Goal: Task Accomplishment & Management: Complete application form

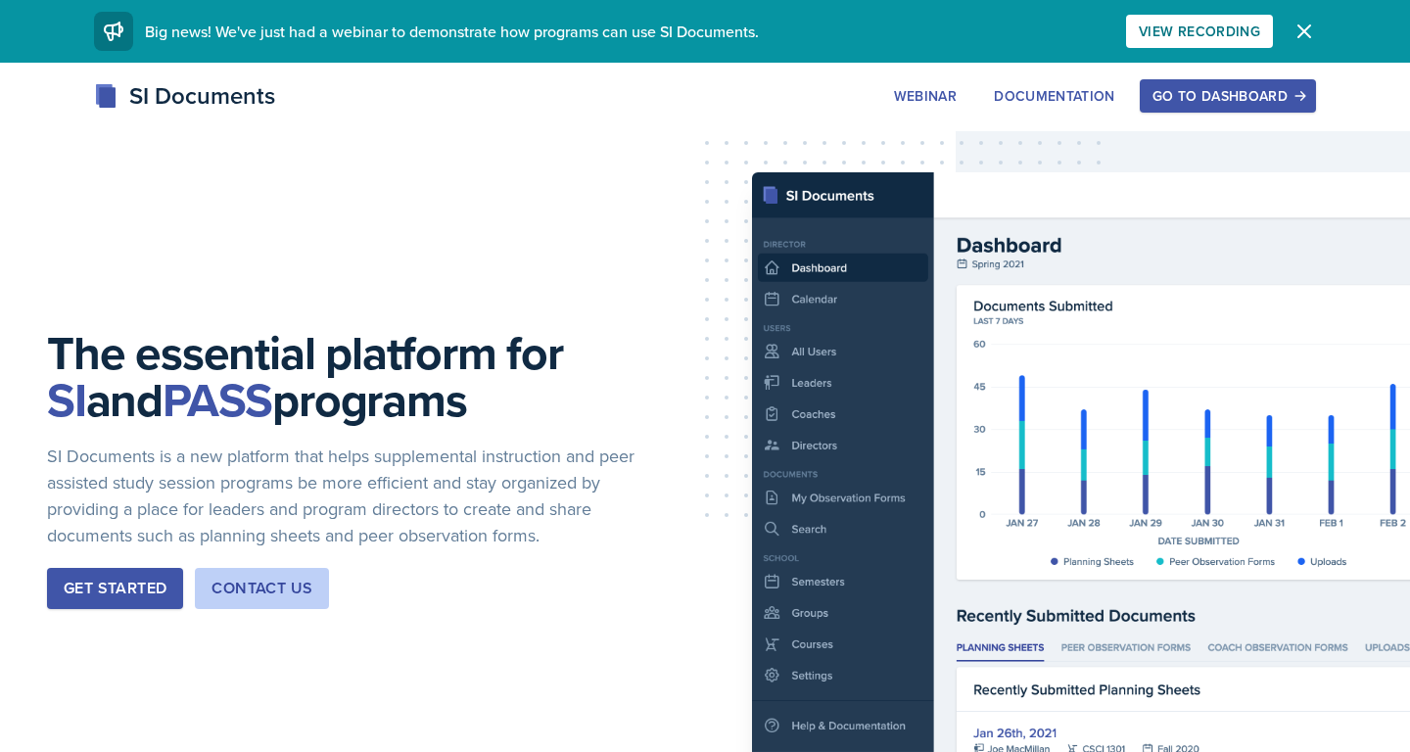
click at [1212, 88] on div "Go to Dashboard" at bounding box center [1228, 96] width 151 height 16
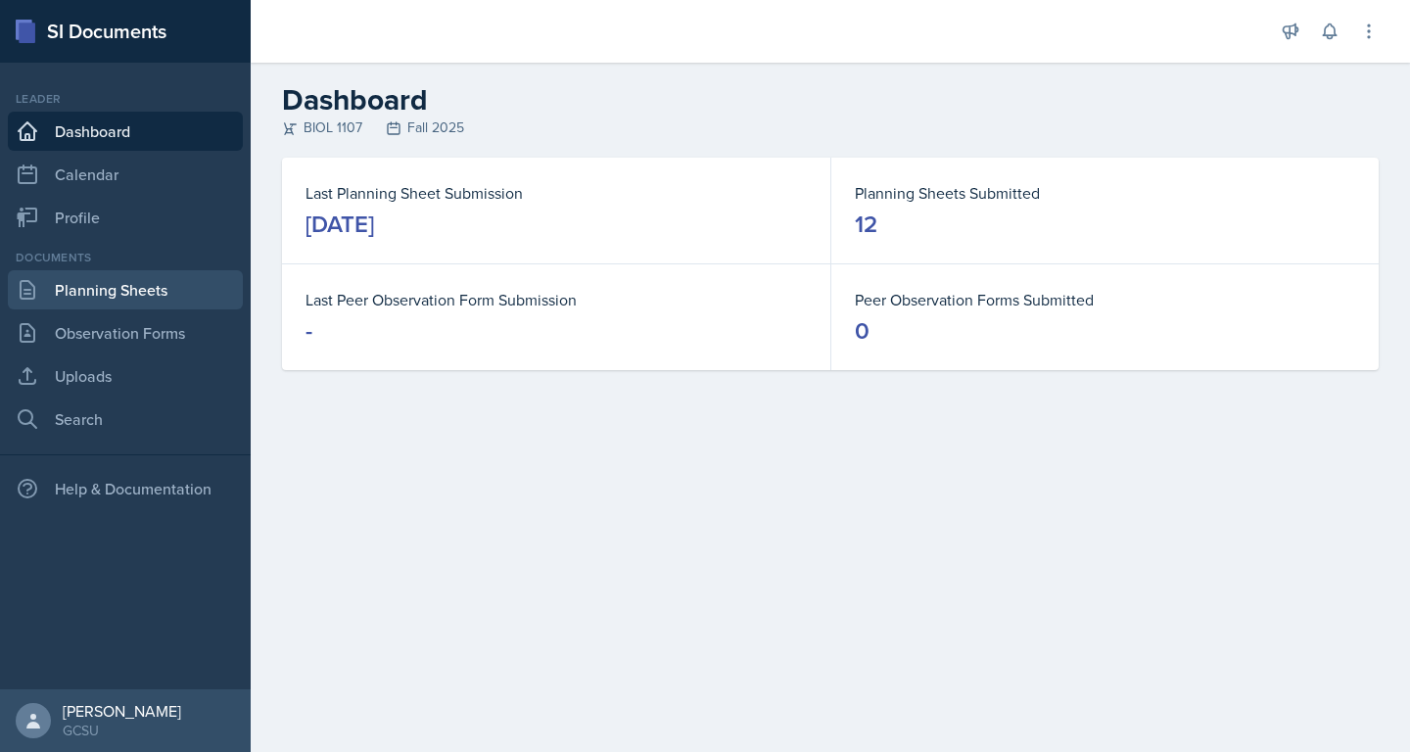
click at [123, 286] on link "Planning Sheets" at bounding box center [125, 289] width 235 height 39
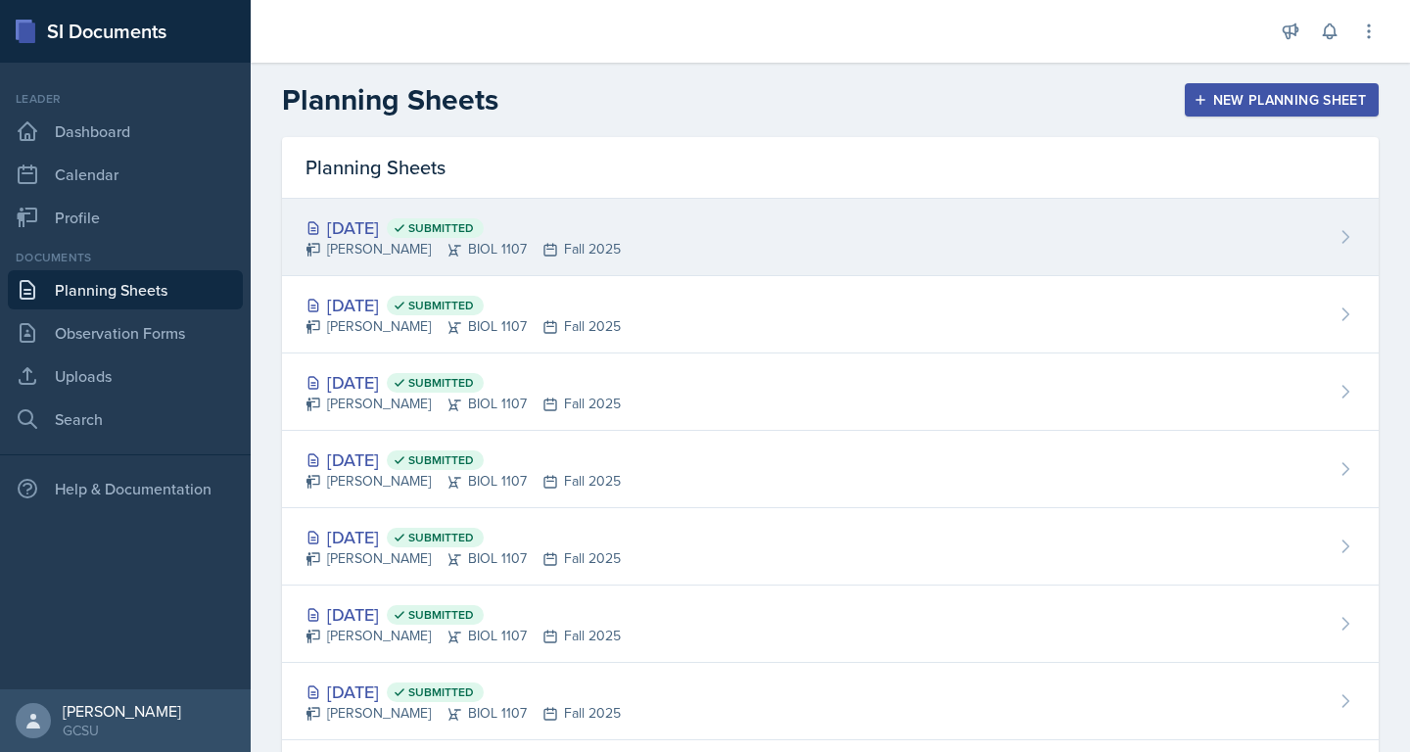
click at [560, 253] on div "[PERSON_NAME] BIOL 1107 Fall 2025" at bounding box center [463, 249] width 315 height 21
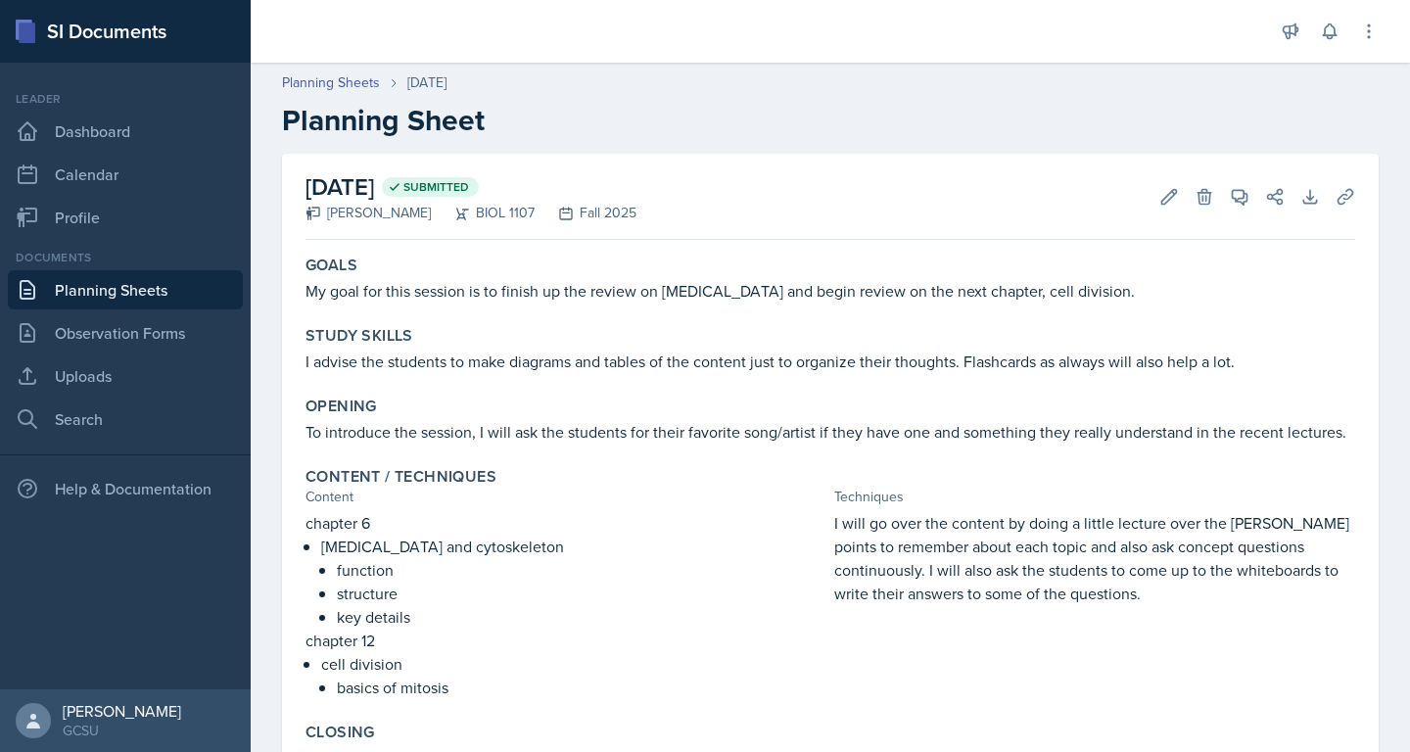
click at [133, 288] on link "Planning Sheets" at bounding box center [125, 289] width 235 height 39
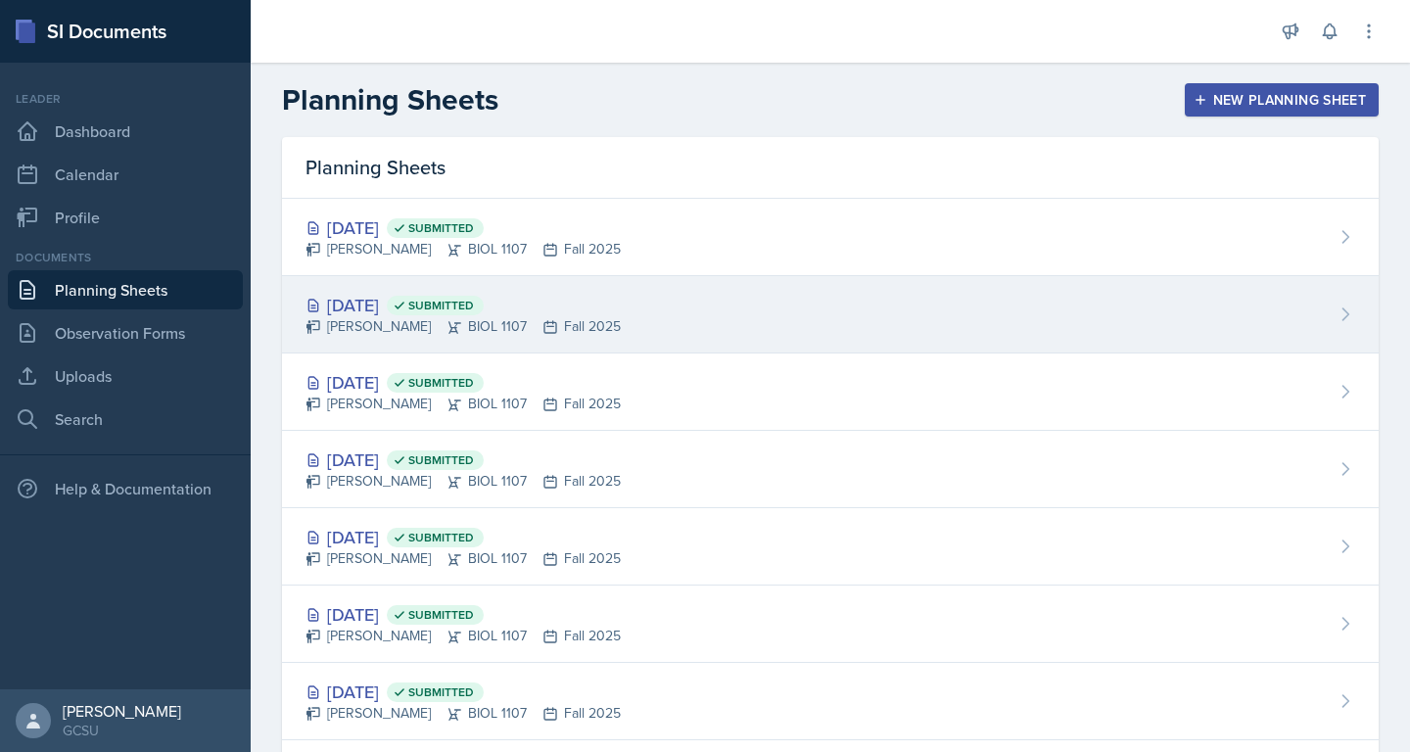
click at [370, 298] on div "[DATE] Submitted" at bounding box center [463, 305] width 315 height 26
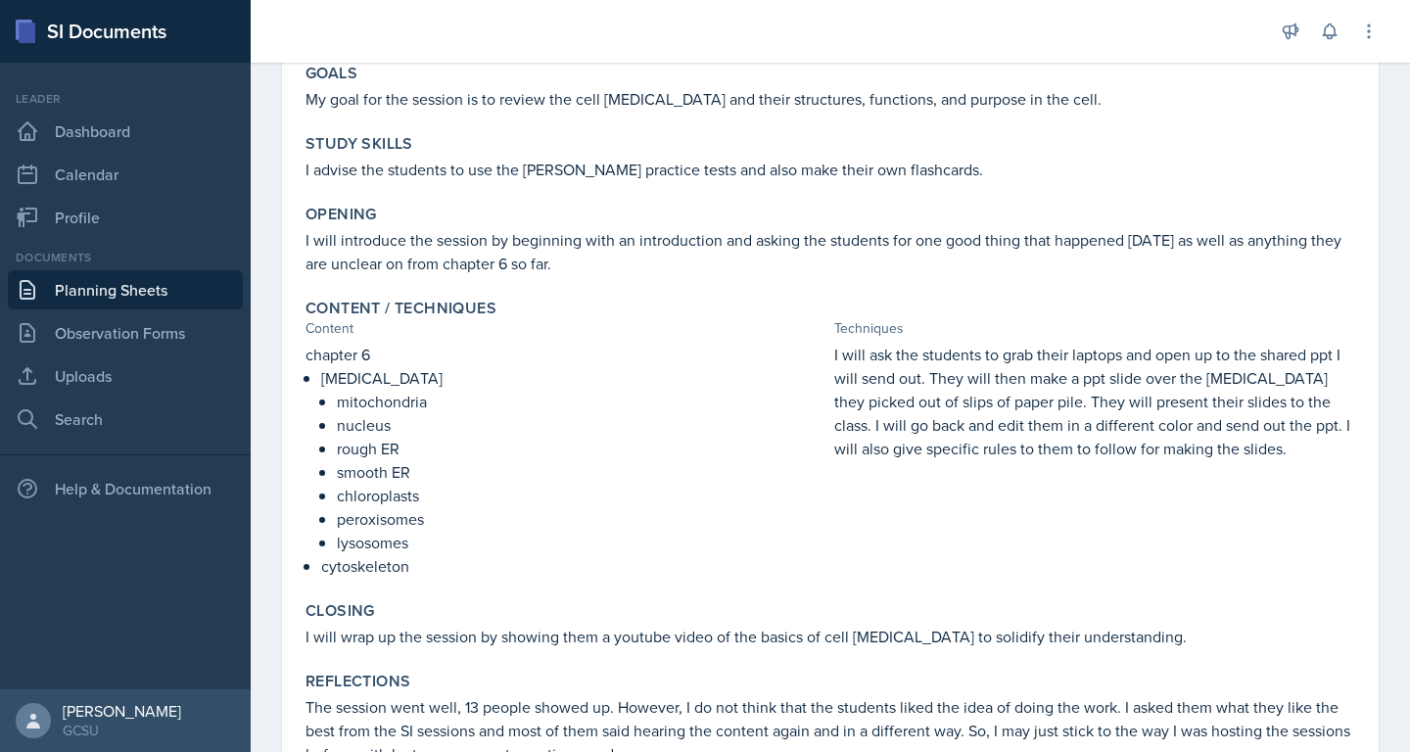
scroll to position [284, 0]
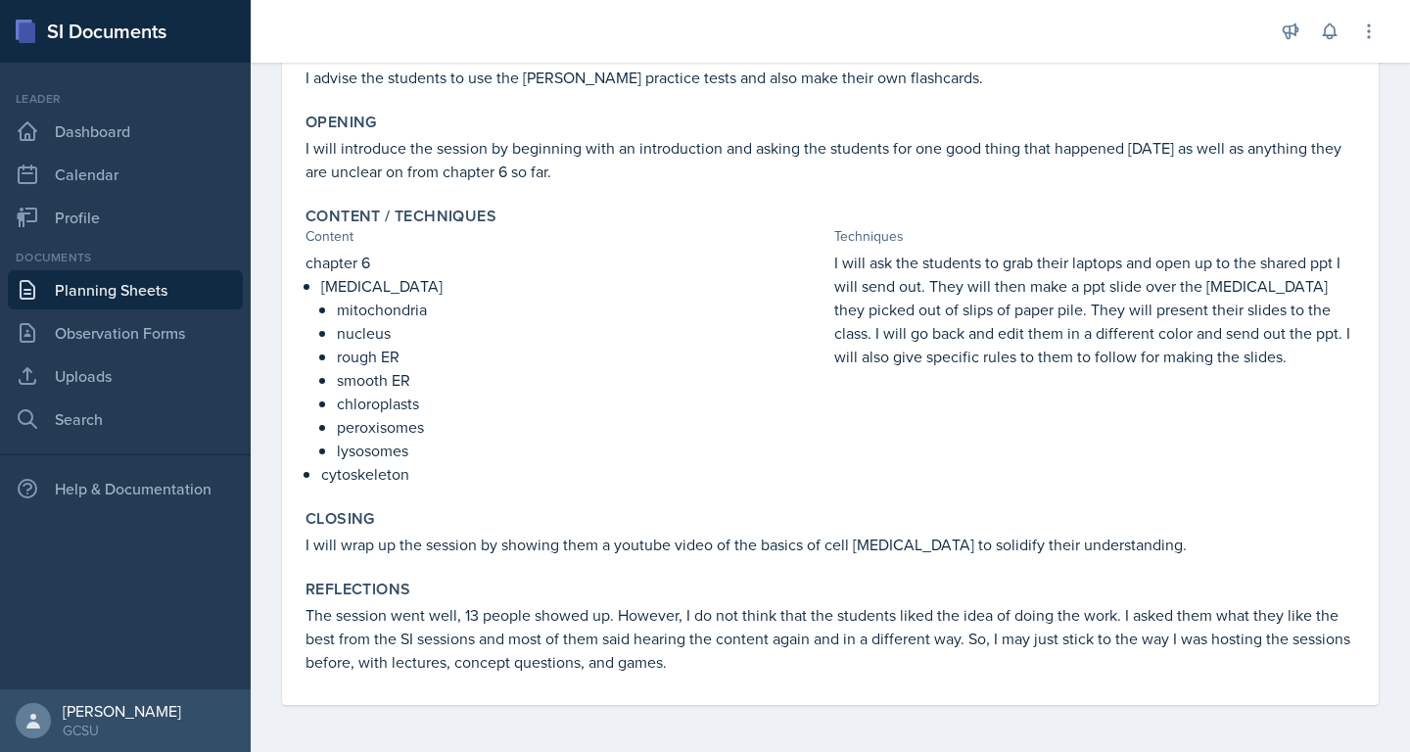
click at [96, 288] on link "Planning Sheets" at bounding box center [125, 289] width 235 height 39
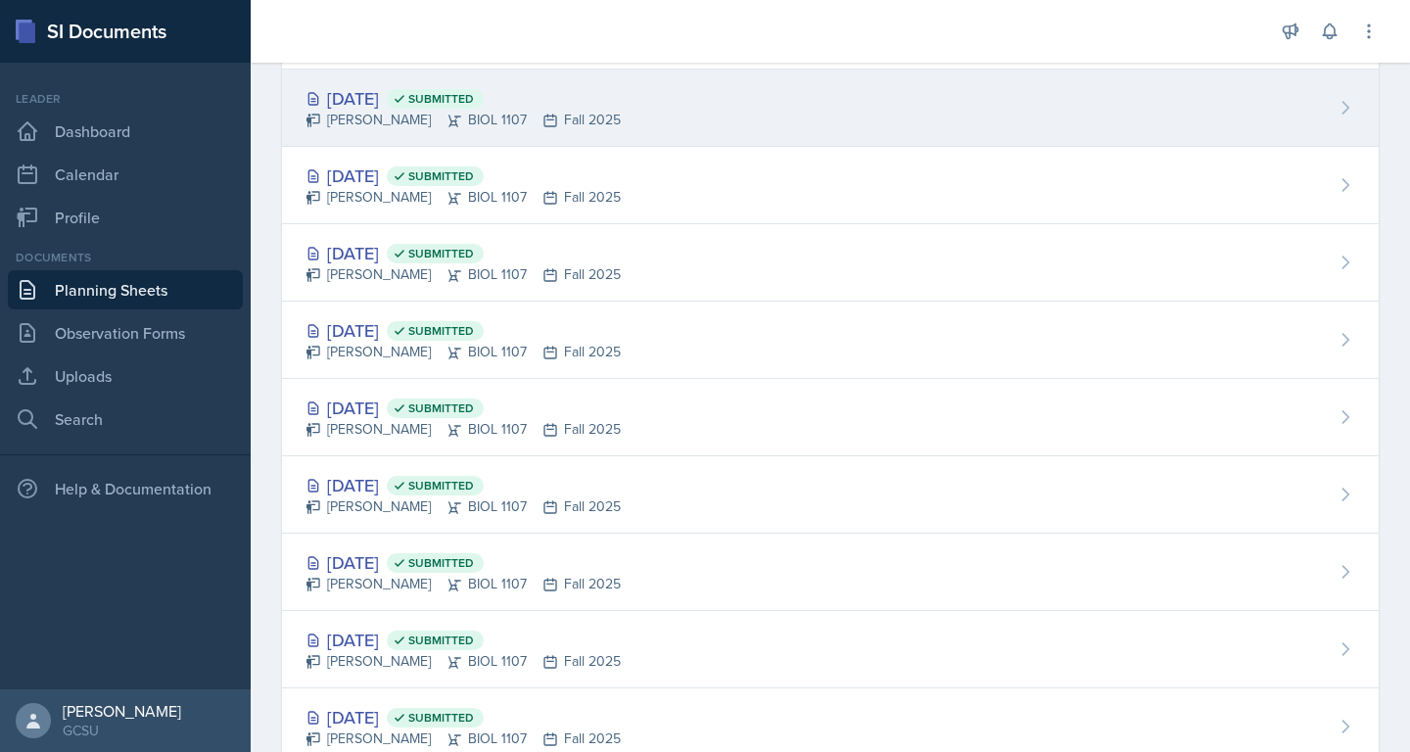
click at [553, 95] on div "[DATE] Submitted" at bounding box center [463, 98] width 315 height 26
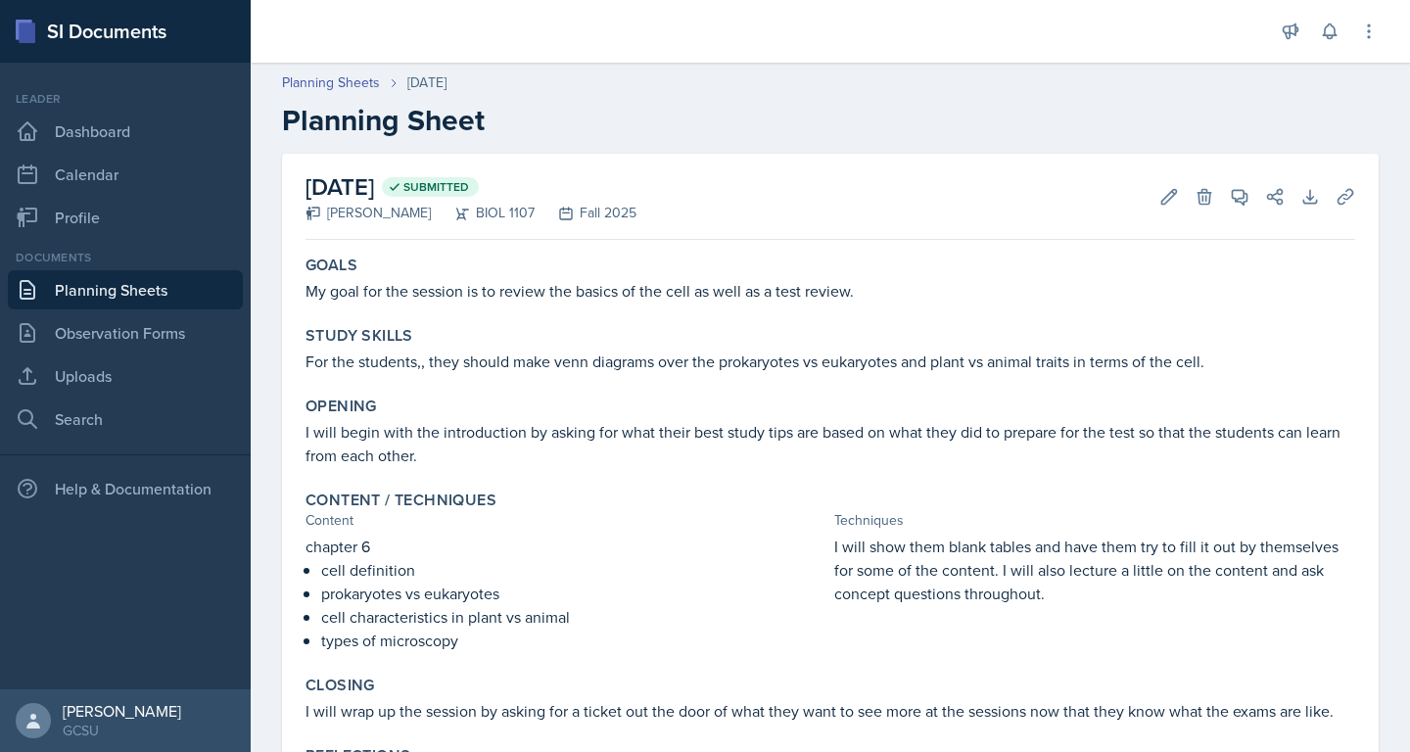
scroll to position [119, 0]
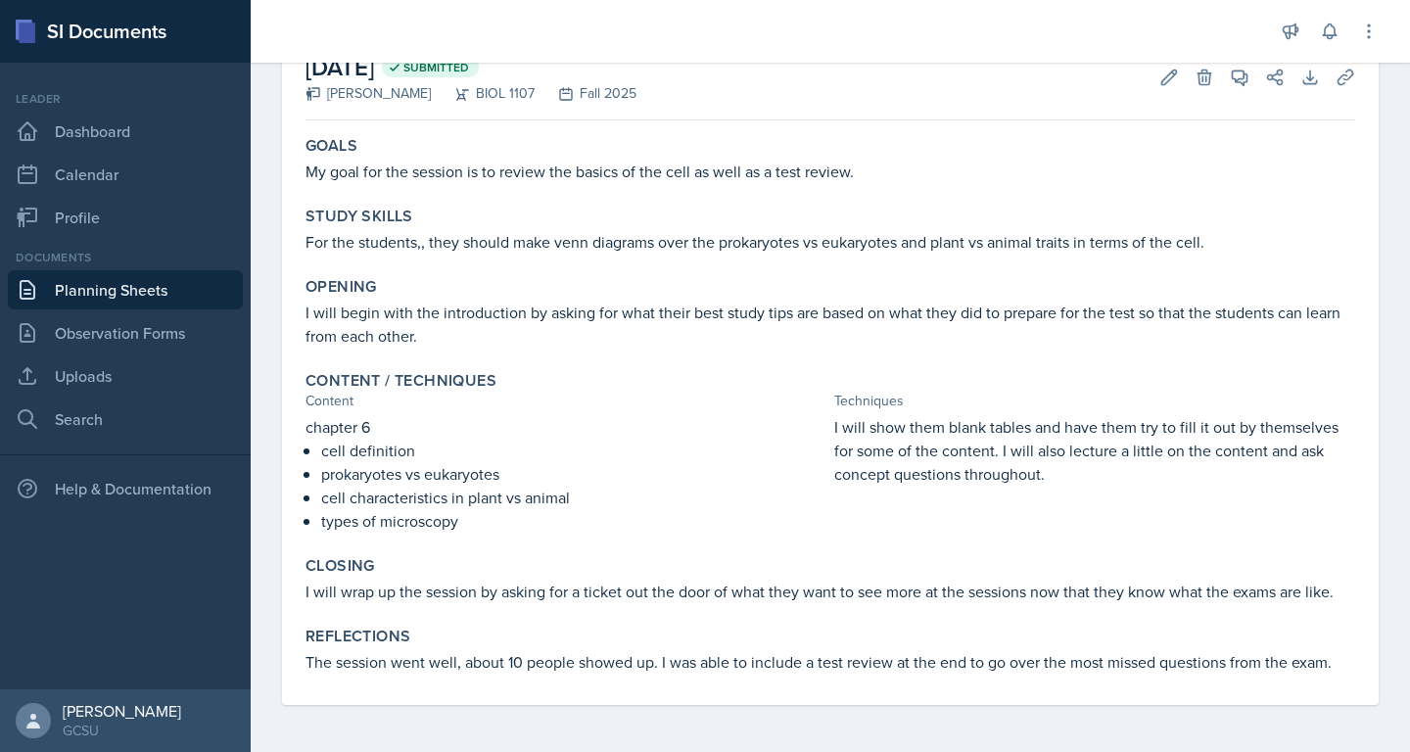
click at [130, 283] on link "Planning Sheets" at bounding box center [125, 289] width 235 height 39
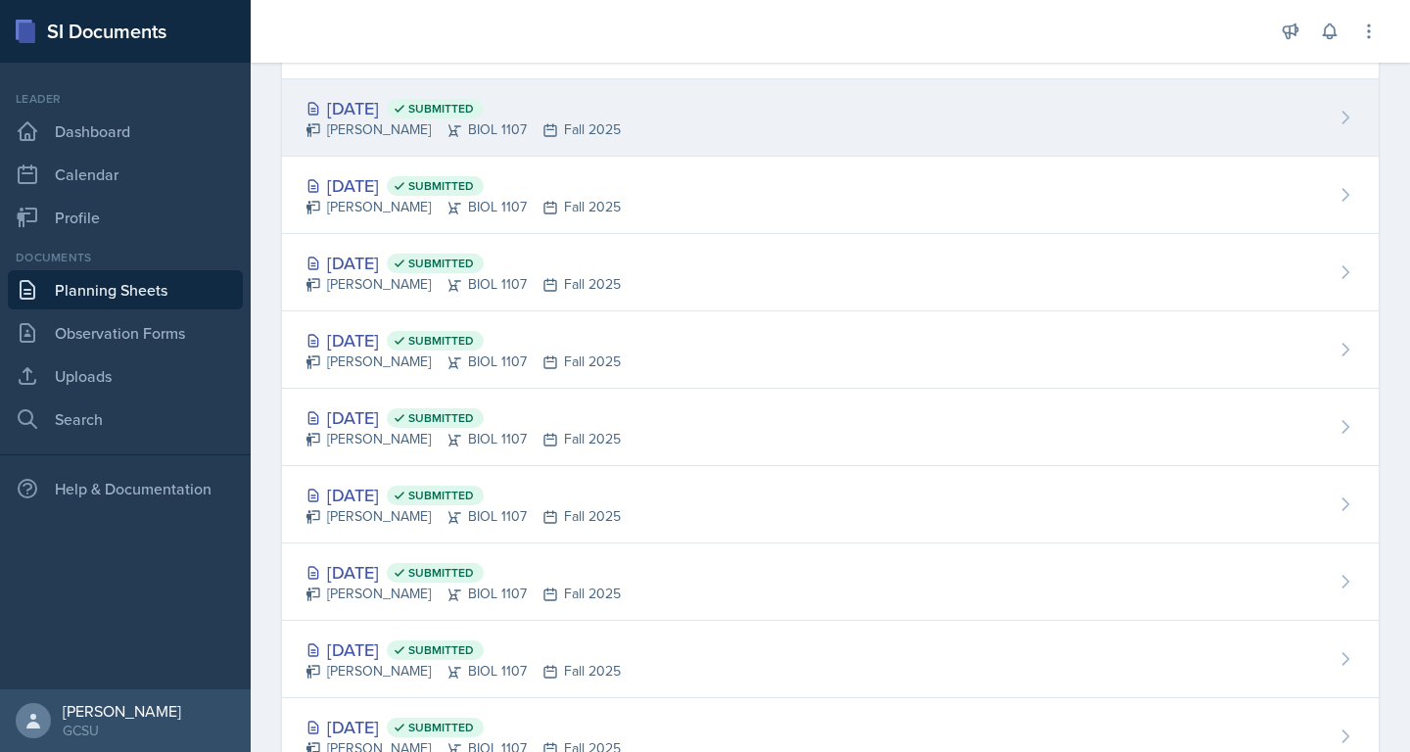
click at [438, 100] on div "[DATE] Submitted" at bounding box center [463, 108] width 315 height 26
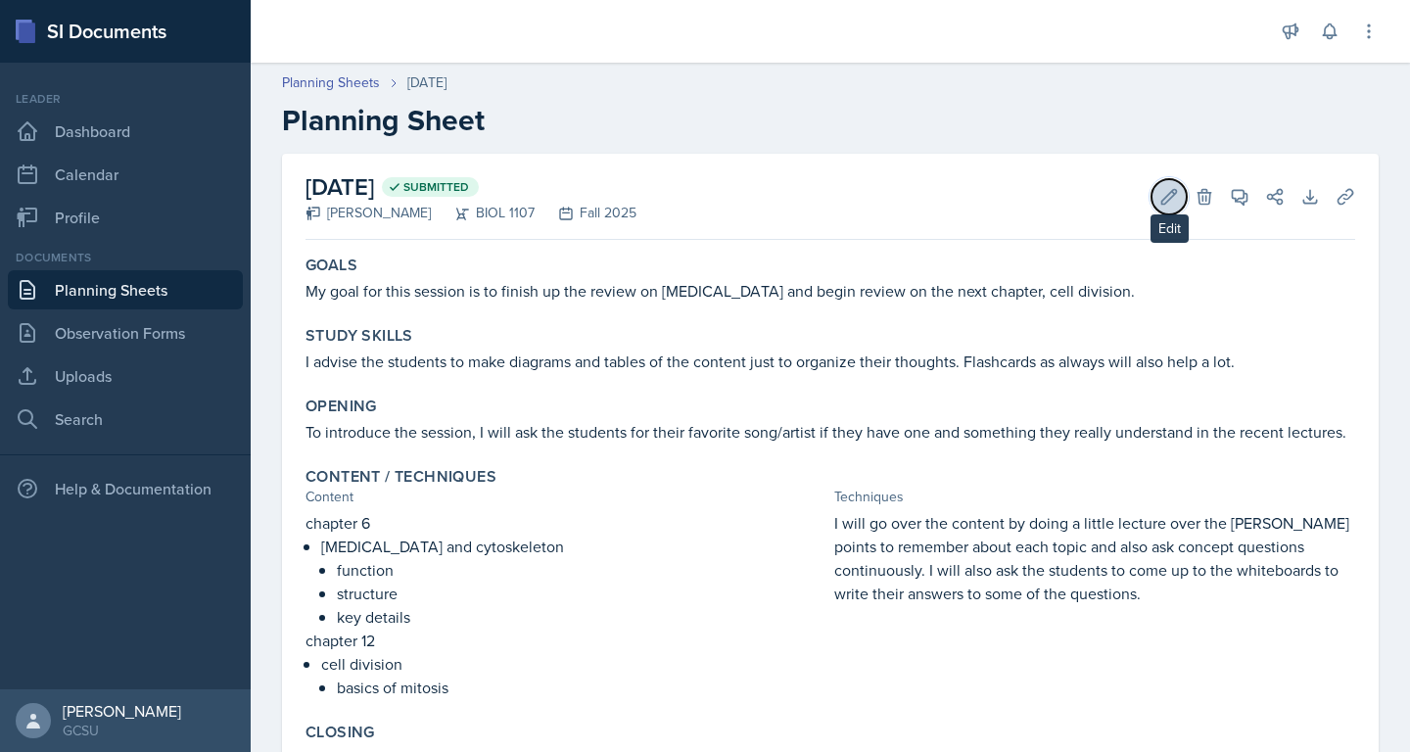
click at [1159, 184] on button "Edit" at bounding box center [1169, 196] width 35 height 35
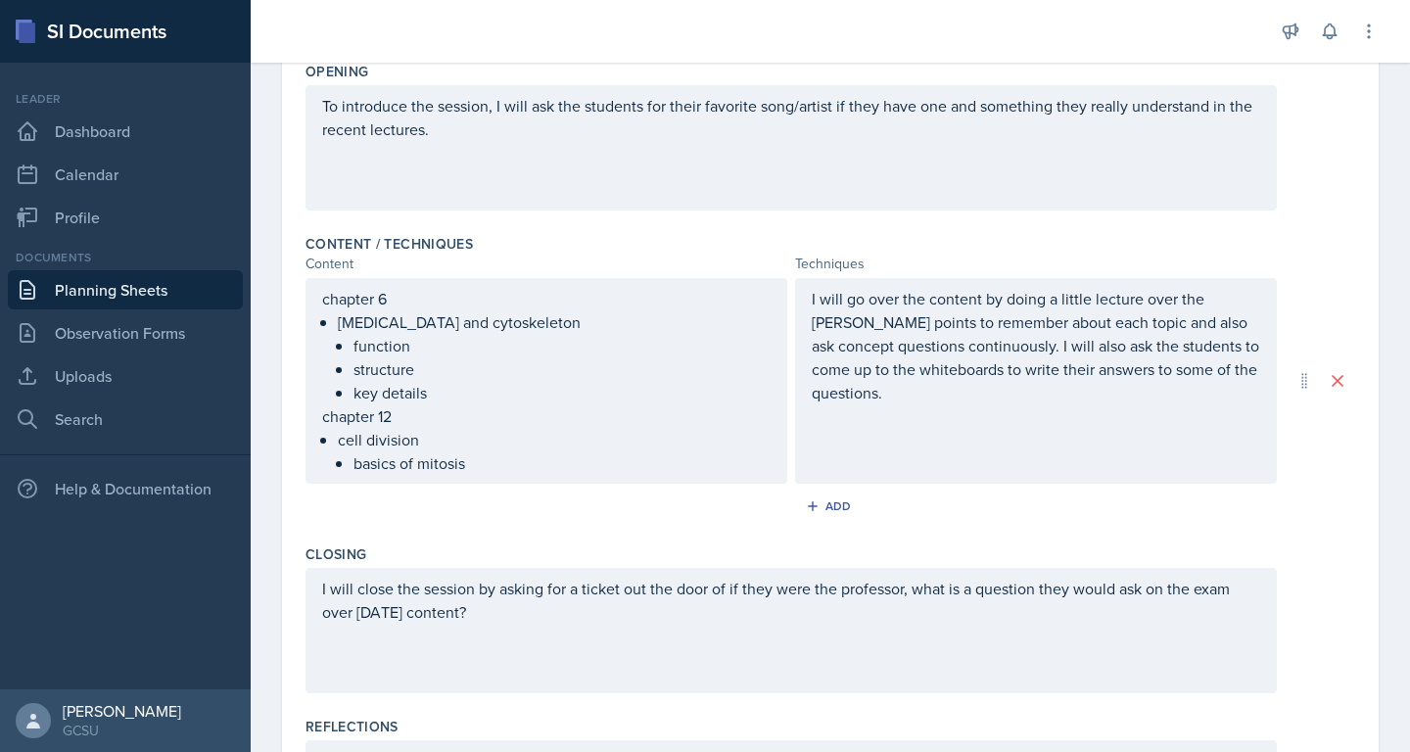
scroll to position [657, 0]
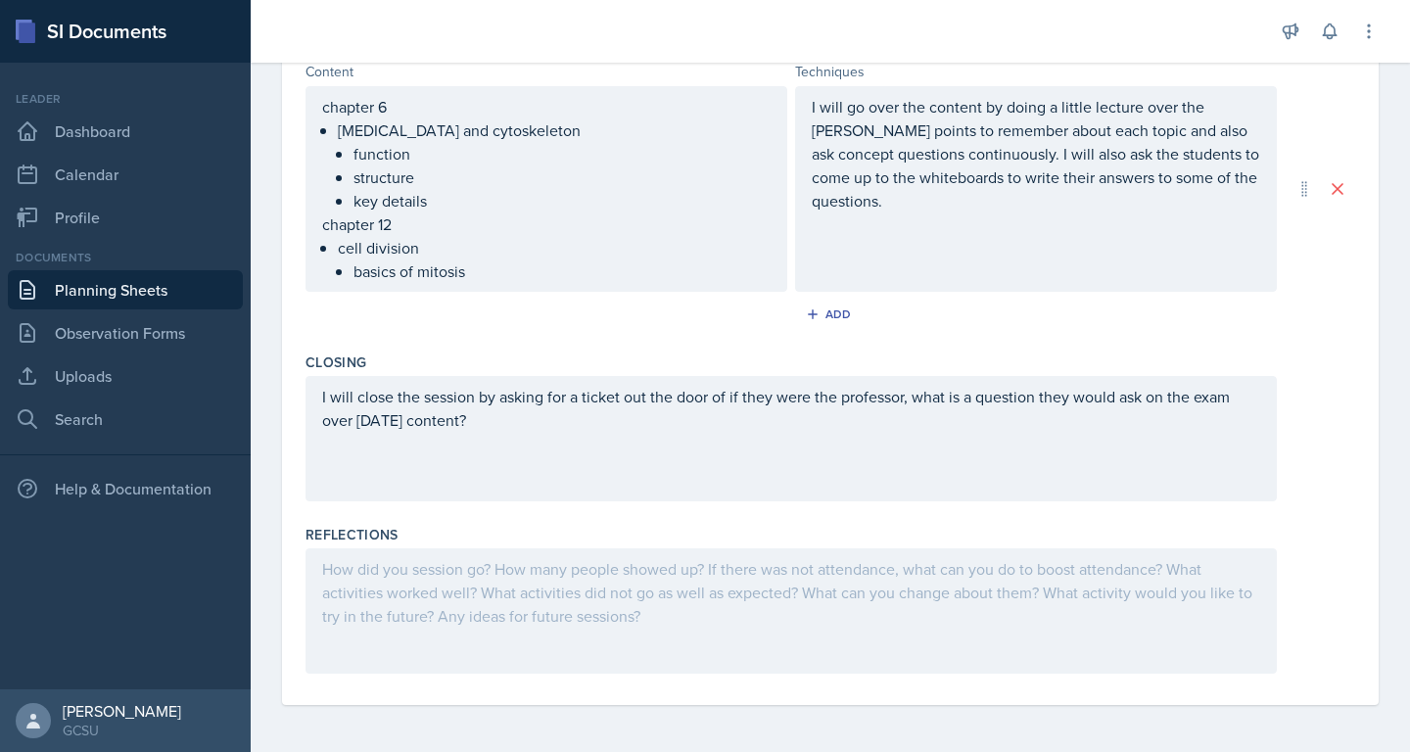
click at [474, 567] on div at bounding box center [792, 610] width 972 height 125
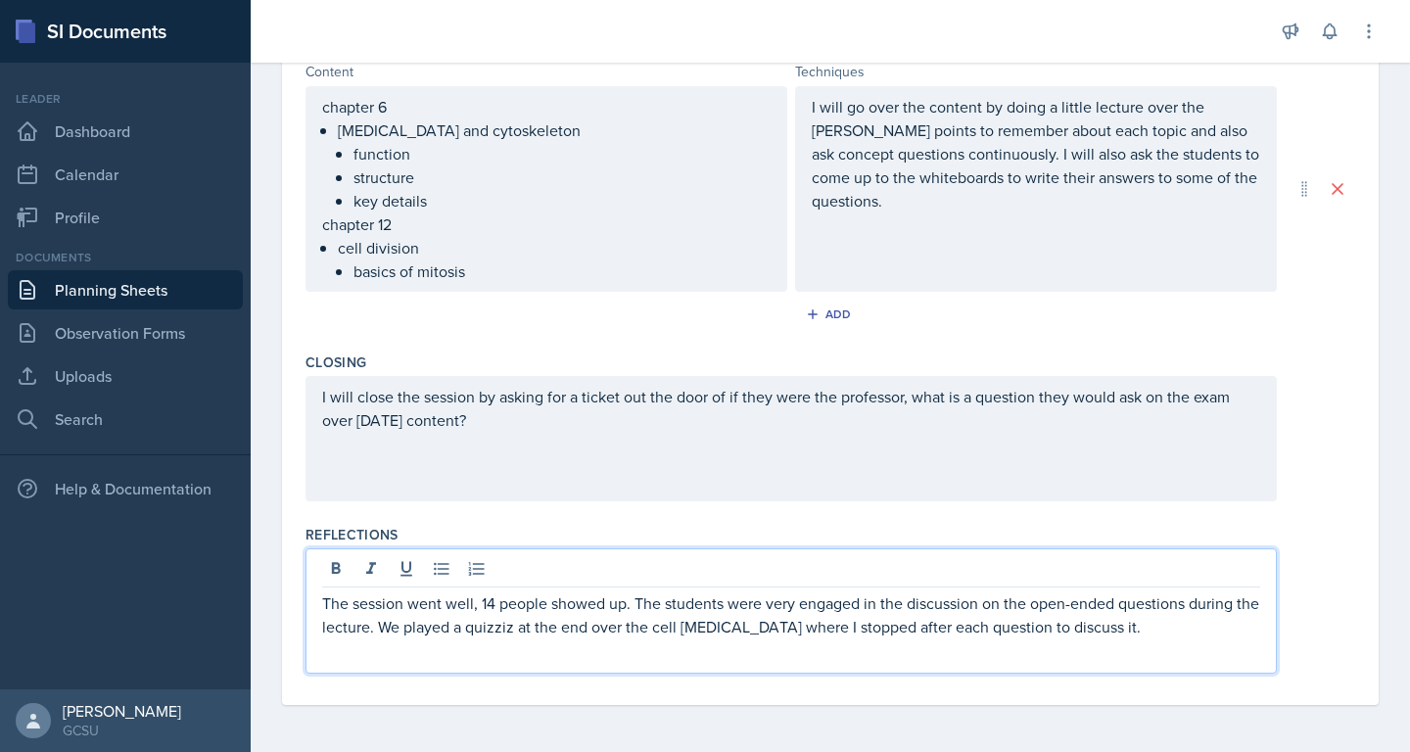
click at [540, 696] on div "Goals My goal for this session is to finish up the review on [MEDICAL_DATA] and…" at bounding box center [831, 150] width 1050 height 1112
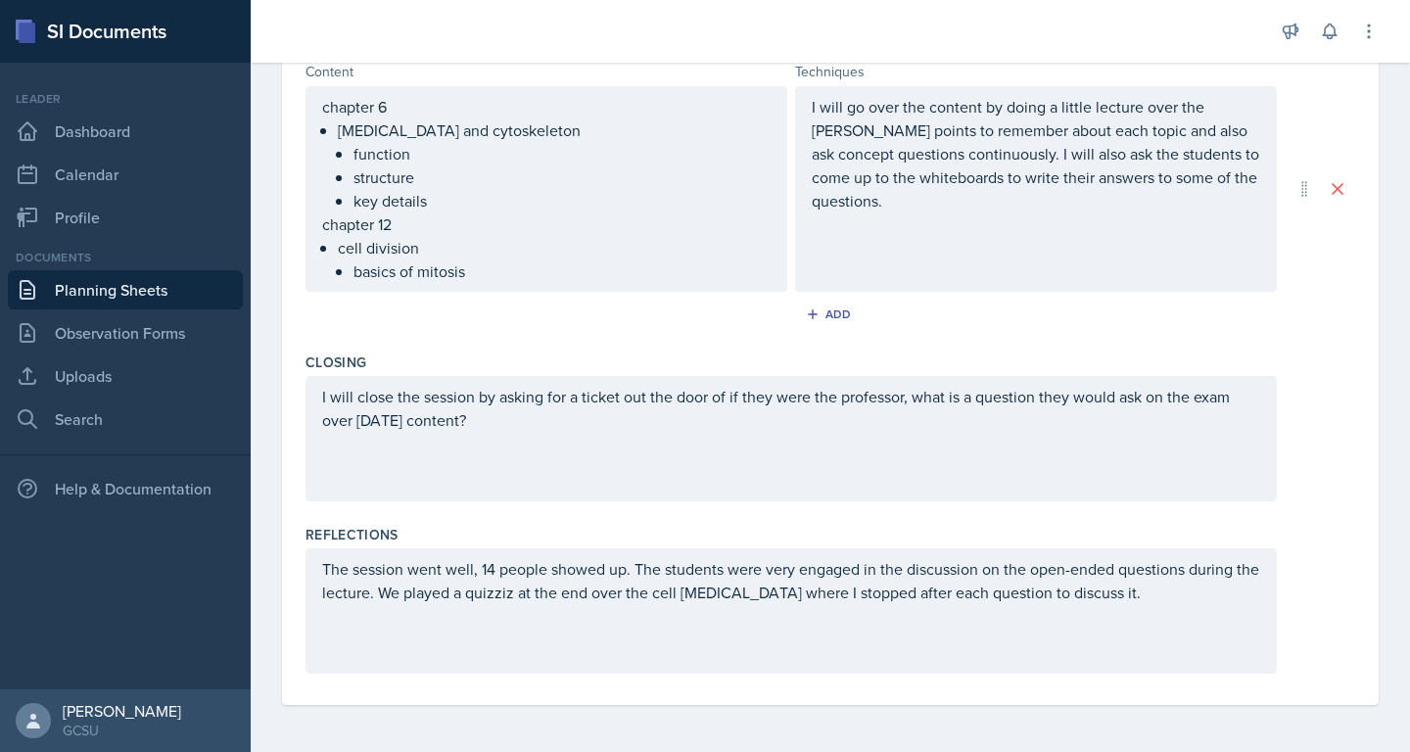
click at [975, 570] on div "The session went well, 14 people showed up. The students were very engaged in t…" at bounding box center [792, 610] width 972 height 125
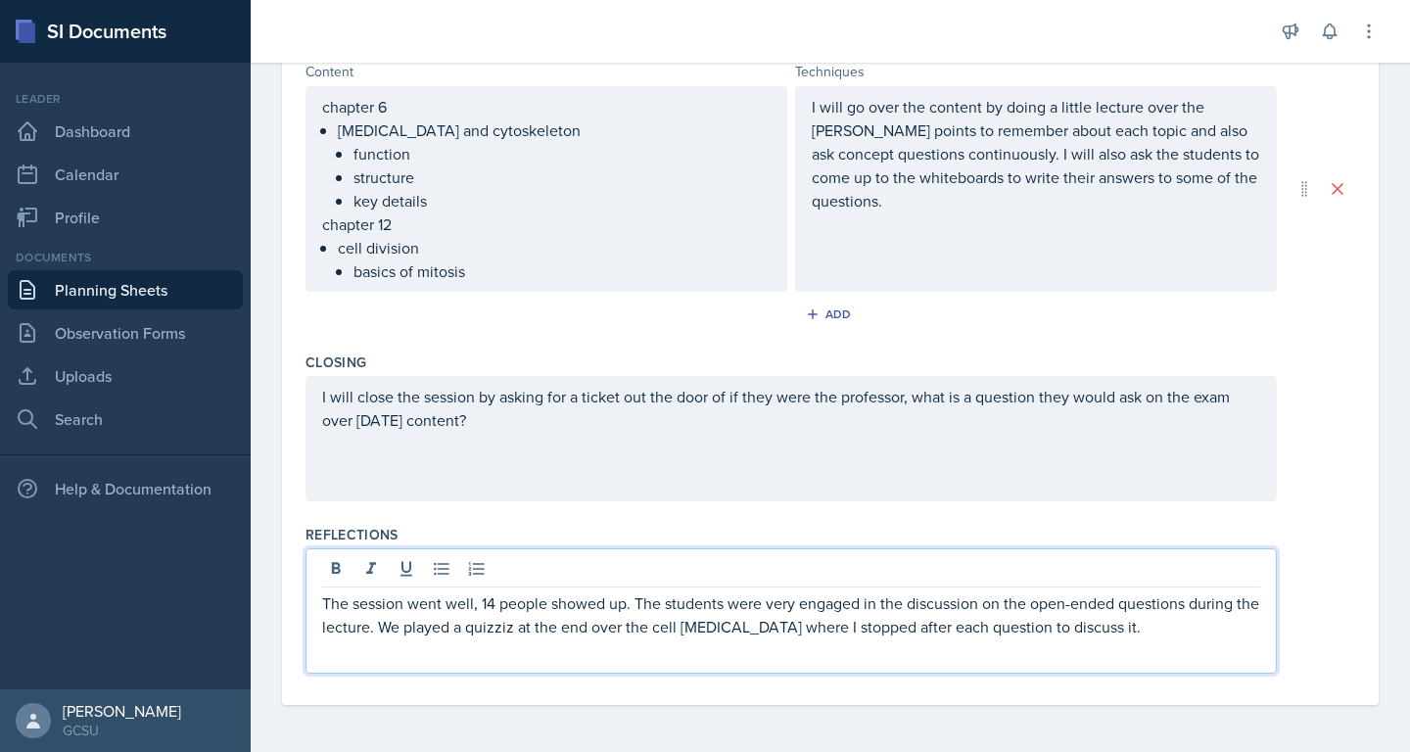
click at [1295, 528] on div "Reflections" at bounding box center [831, 535] width 1050 height 20
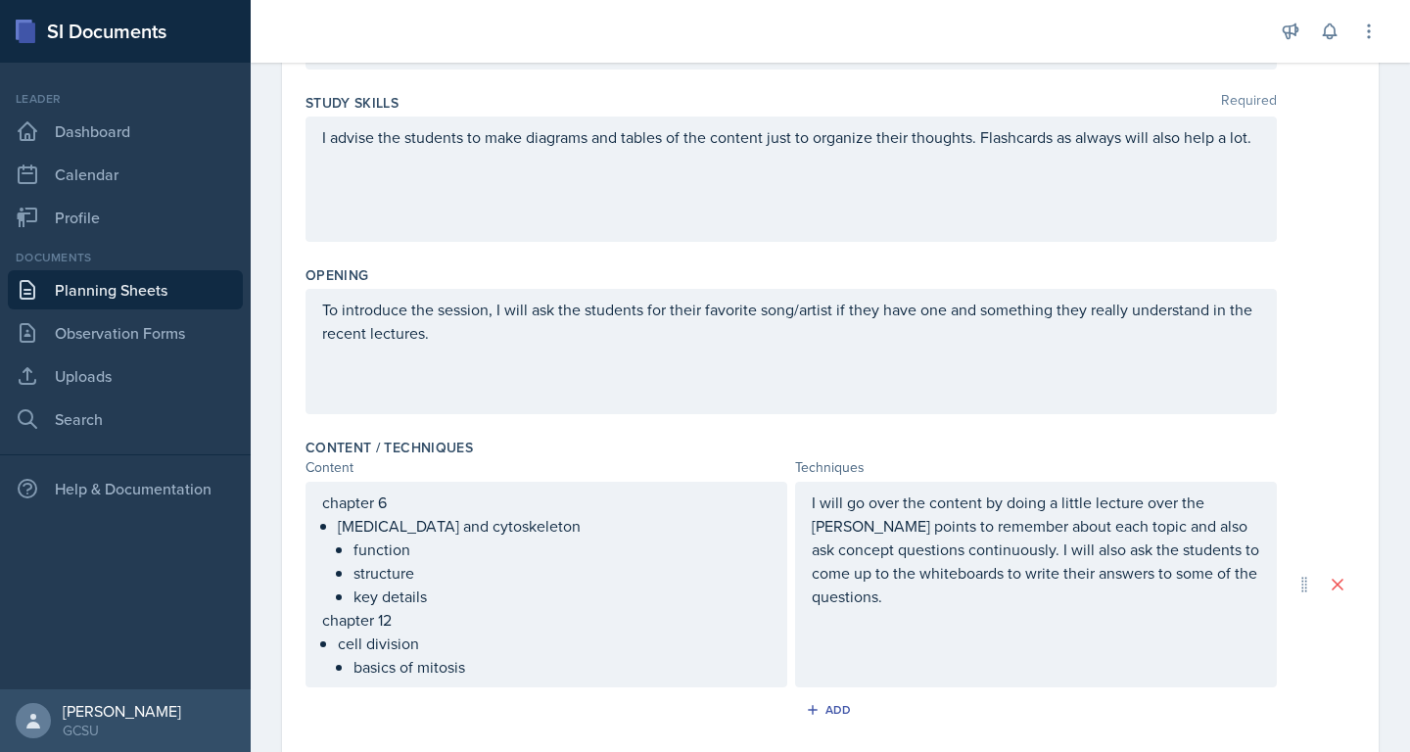
scroll to position [0, 0]
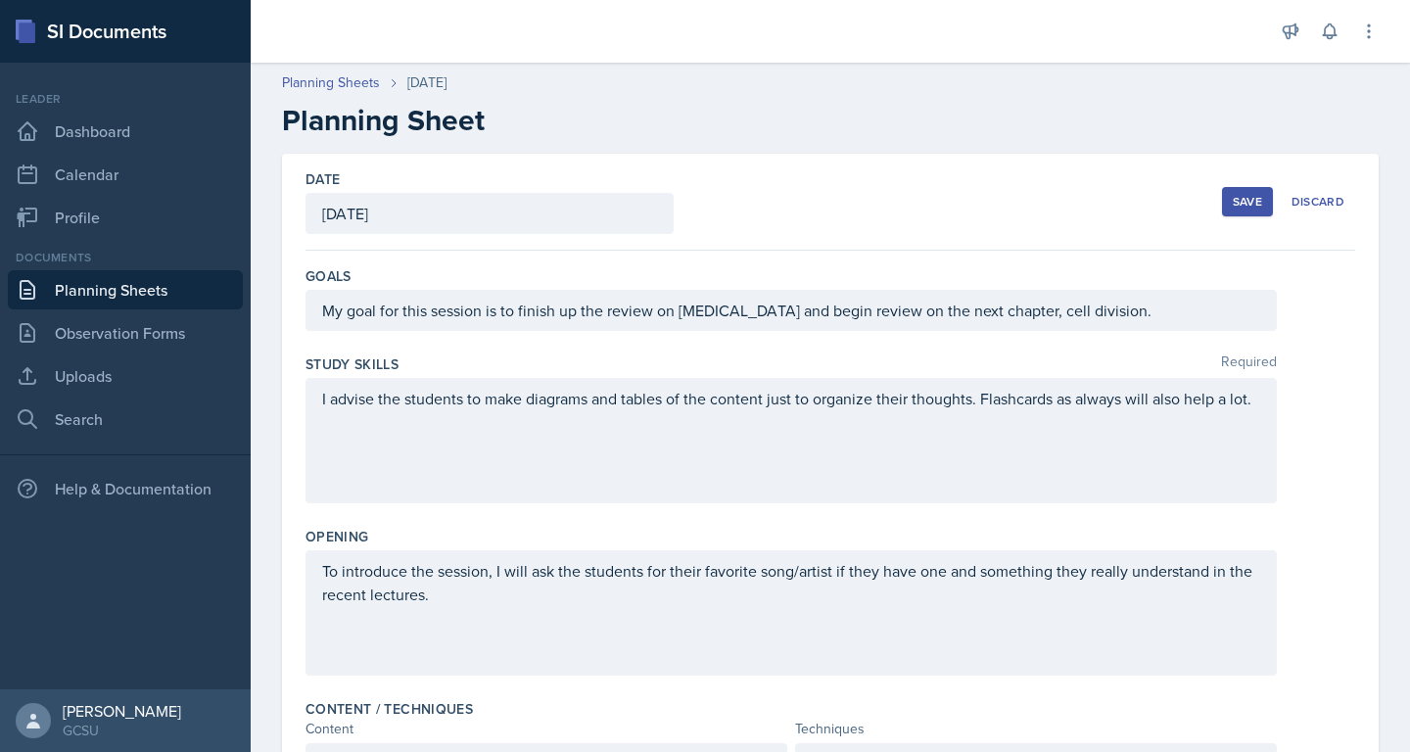
click at [1249, 210] on div "Save" at bounding box center [1247, 202] width 29 height 16
